Goal: Find specific page/section

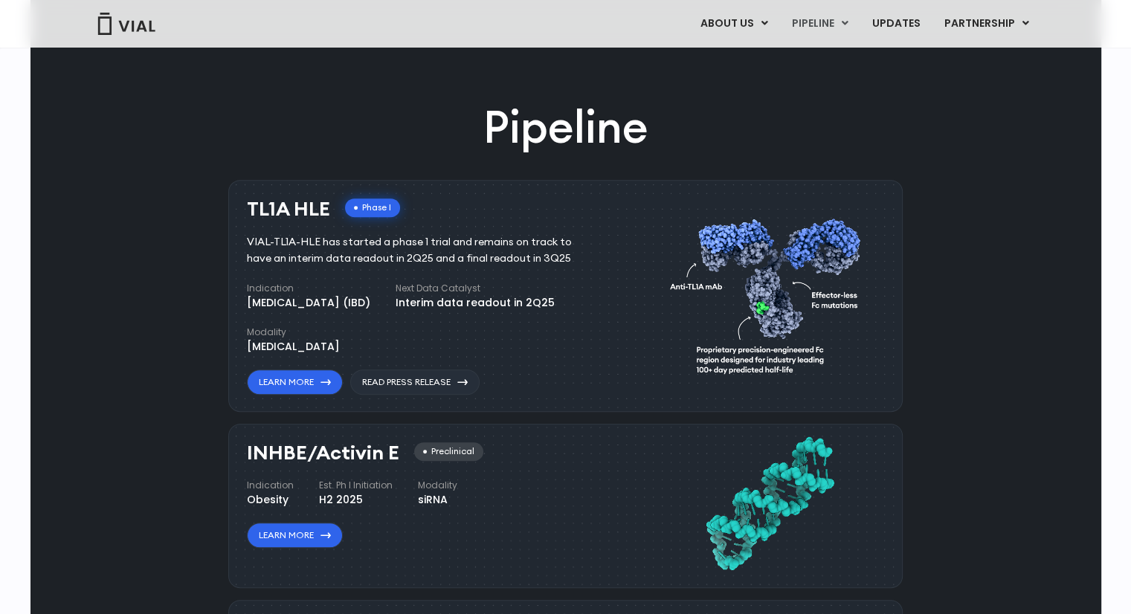
scroll to position [803, 0]
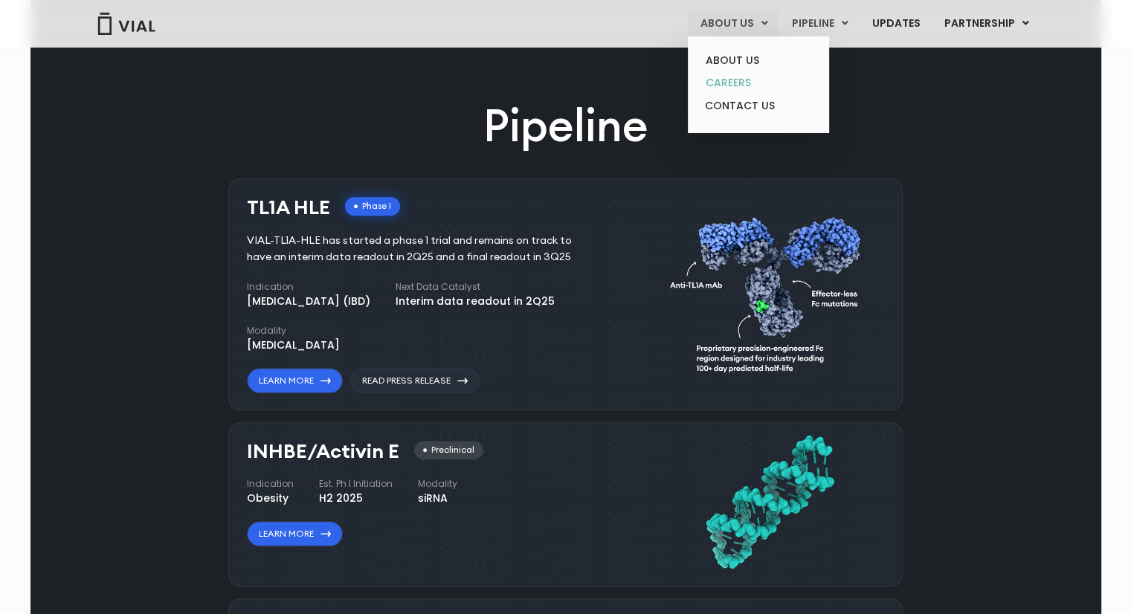
click at [747, 84] on link "CAREERS" at bounding box center [758, 82] width 130 height 23
click at [730, 78] on link "CAREERS" at bounding box center [758, 82] width 130 height 23
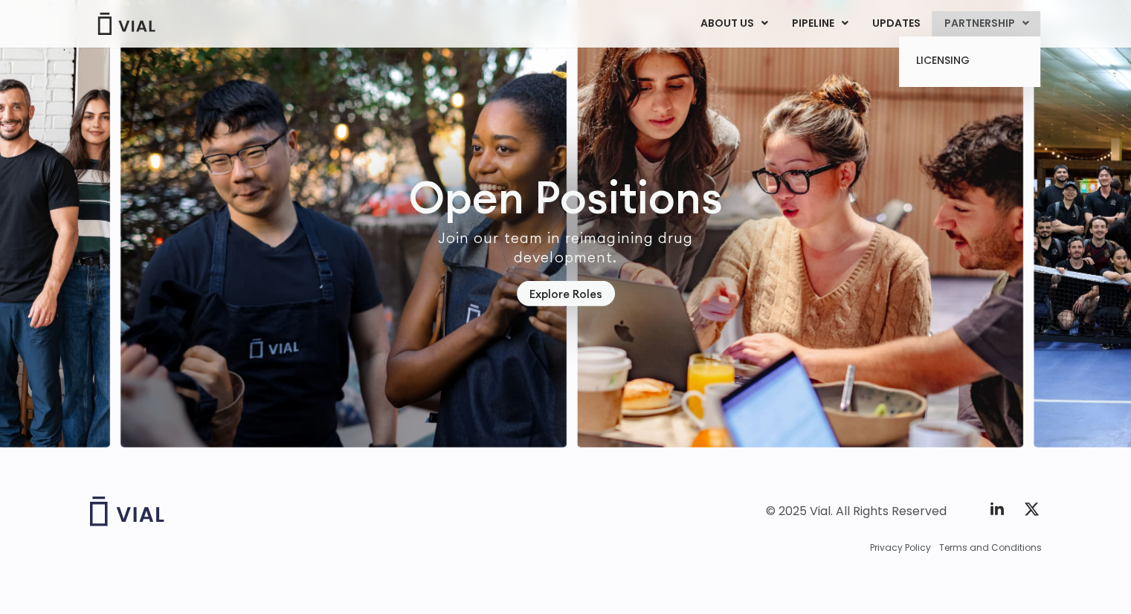
scroll to position [4186, 0]
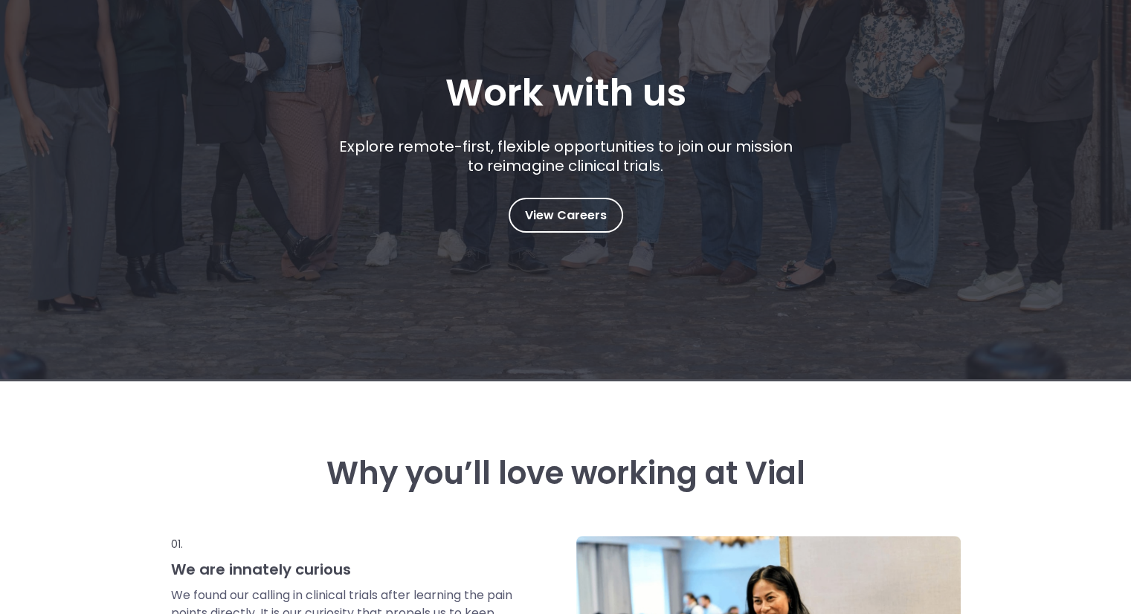
scroll to position [228, 0]
click at [538, 203] on link "View Careers" at bounding box center [566, 215] width 115 height 35
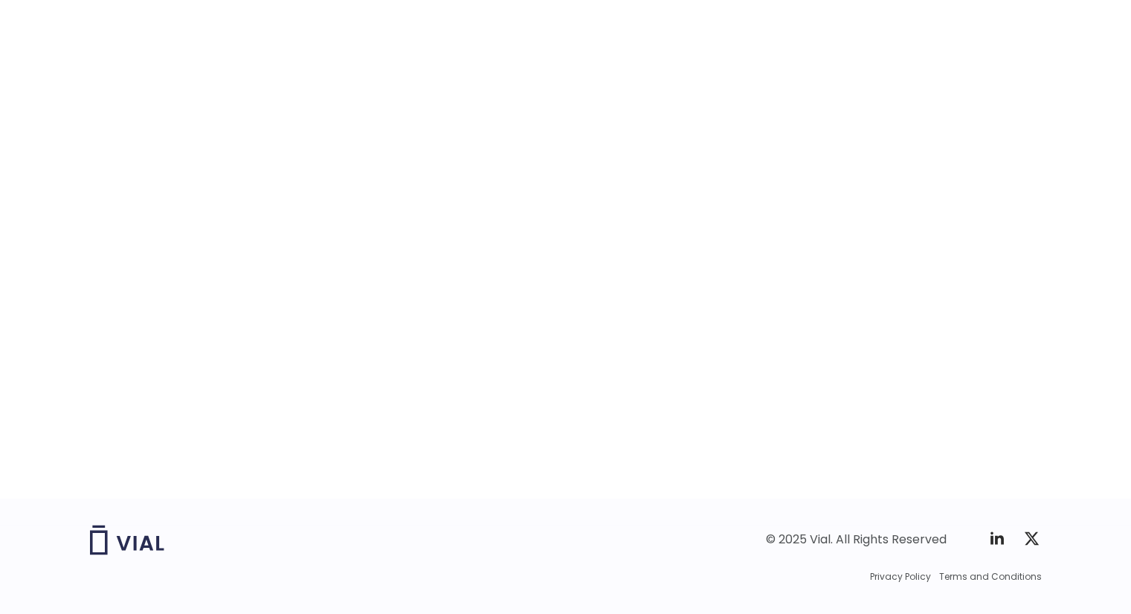
scroll to position [2271, 0]
